Goal: Obtain resource: Obtain resource

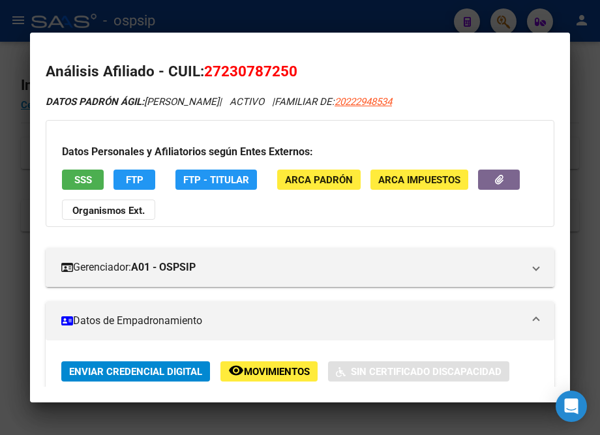
scroll to position [415, 0]
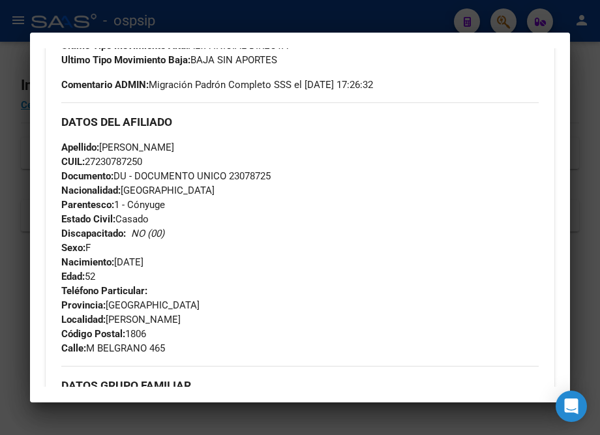
click at [271, 16] on div at bounding box center [300, 217] width 600 height 435
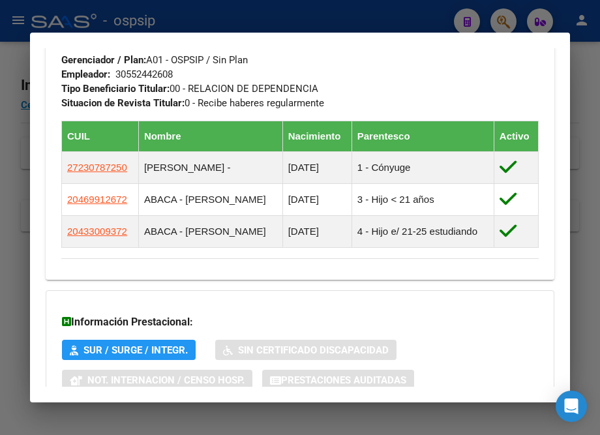
click at [162, 22] on div at bounding box center [300, 217] width 600 height 435
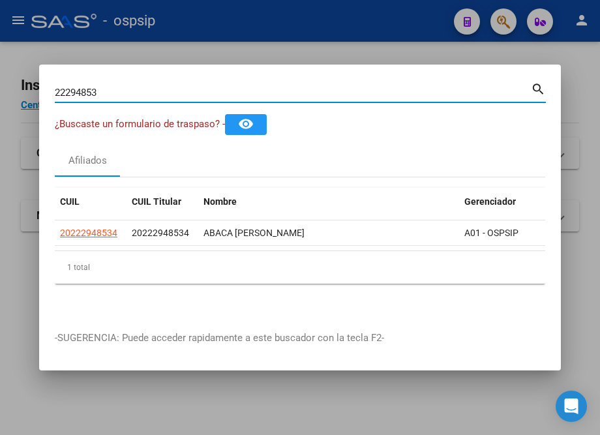
drag, startPoint x: 111, startPoint y: 89, endPoint x: 18, endPoint y: 98, distance: 93.0
click at [18, 98] on div "22294853 Buscar (apellido, dni, cuil, nro traspaso, cuit, obra social) search ¿…" at bounding box center [300, 217] width 600 height 435
type input "14836326"
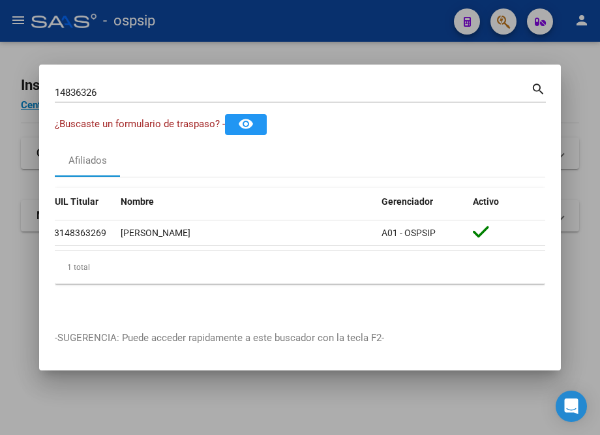
scroll to position [0, 0]
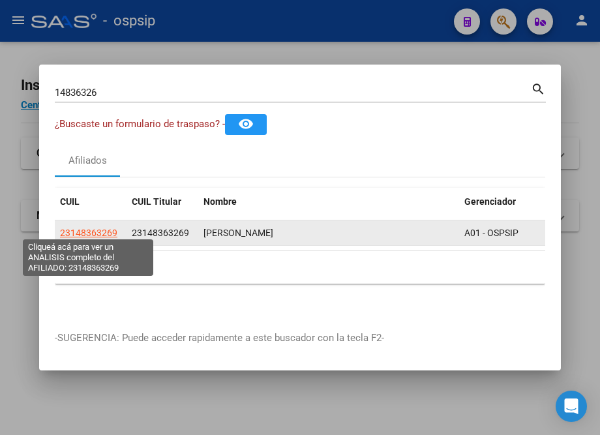
click at [89, 229] on span "23148363269" at bounding box center [88, 233] width 57 height 10
type textarea "23148363269"
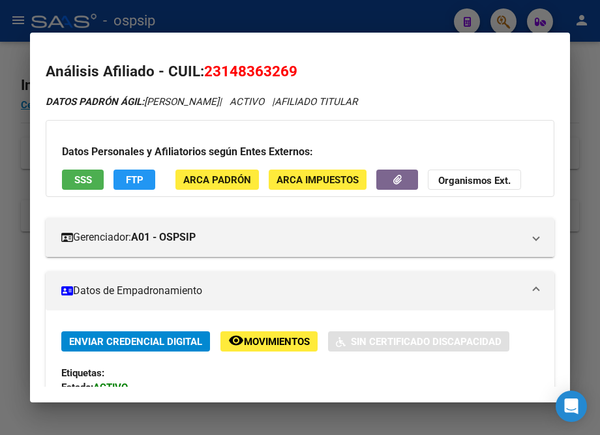
scroll to position [296, 0]
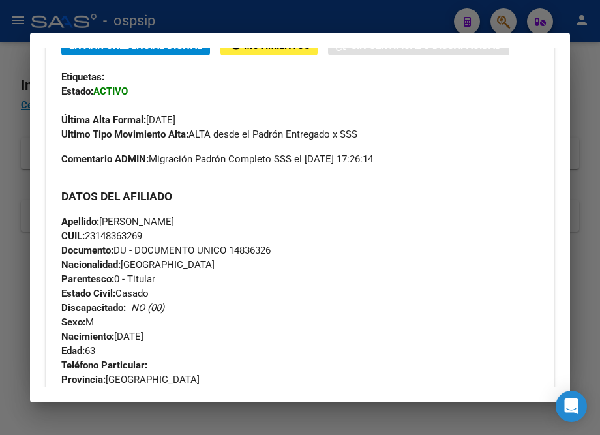
drag, startPoint x: 231, startPoint y: 259, endPoint x: 292, endPoint y: 254, distance: 60.9
click at [293, 256] on div "Apellido: [PERSON_NAME]: 23148363269 Documento: DU - DOCUMENTO UNICO 14836326 N…" at bounding box center [299, 285] width 477 height 143
copy span "14836326"
click at [269, 19] on div at bounding box center [300, 217] width 600 height 435
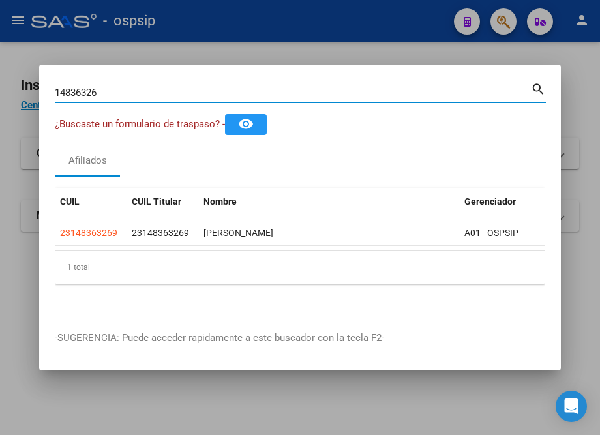
drag, startPoint x: 130, startPoint y: 92, endPoint x: 16, endPoint y: 95, distance: 114.8
click at [16, 95] on div "14836326 Buscar (apellido, dni, cuil, nro traspaso, cuit, obra social) search ¿…" at bounding box center [300, 217] width 600 height 435
click at [179, 91] on input "14836326" at bounding box center [293, 93] width 476 height 12
drag, startPoint x: 169, startPoint y: 87, endPoint x: 23, endPoint y: 98, distance: 146.4
click at [23, 98] on div "14836326 Buscar (apellido, dni, cuil, nro traspaso, cuit, obra social) search ¿…" at bounding box center [300, 217] width 600 height 435
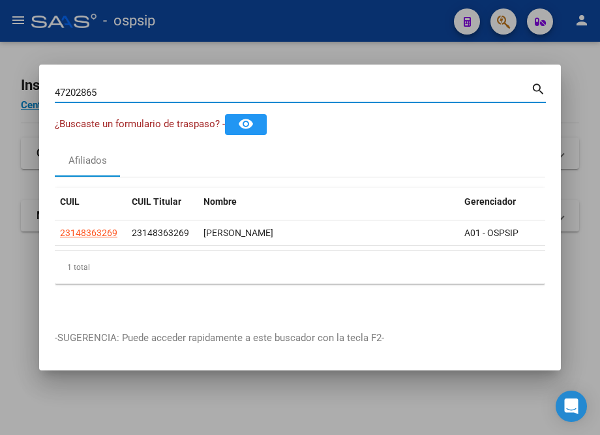
type input "47202865"
drag, startPoint x: 236, startPoint y: 244, endPoint x: 376, endPoint y: 251, distance: 140.3
click at [440, 226] on datatable-body "20472028651 27937442071 [PERSON_NAME] A01 - OSPSIP" at bounding box center [300, 235] width 490 height 30
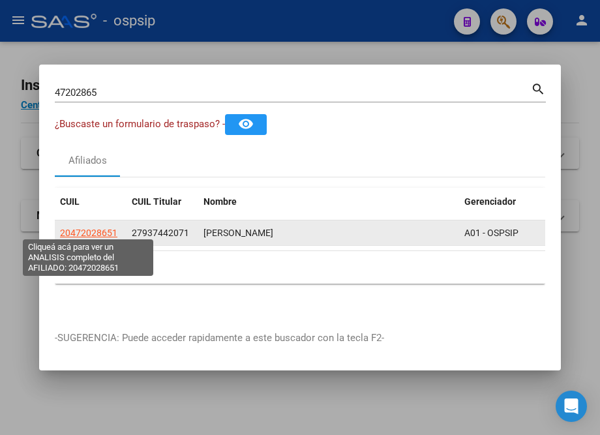
click at [91, 229] on span "20472028651" at bounding box center [88, 233] width 57 height 10
type textarea "20472028651"
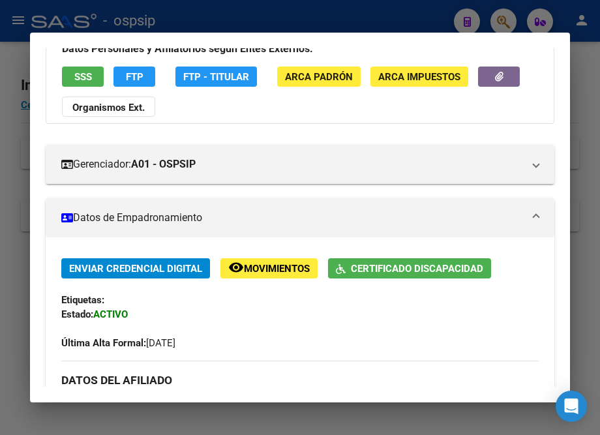
scroll to position [237, 0]
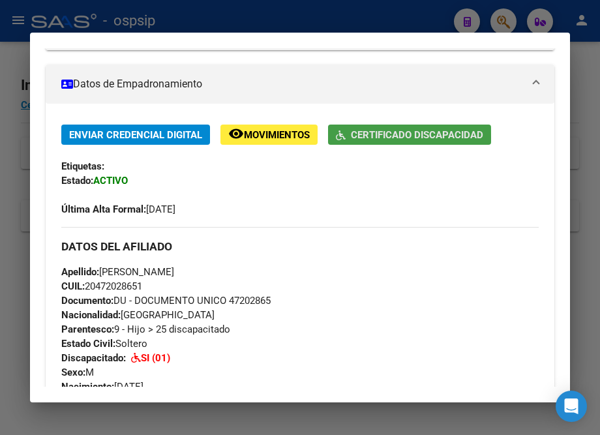
click at [385, 138] on span "Certificado Discapacidad" at bounding box center [417, 135] width 132 height 12
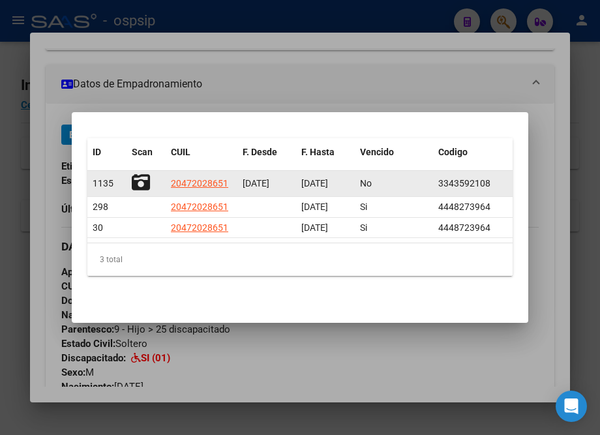
click at [138, 182] on icon at bounding box center [141, 182] width 18 height 18
